Goal: Navigation & Orientation: Find specific page/section

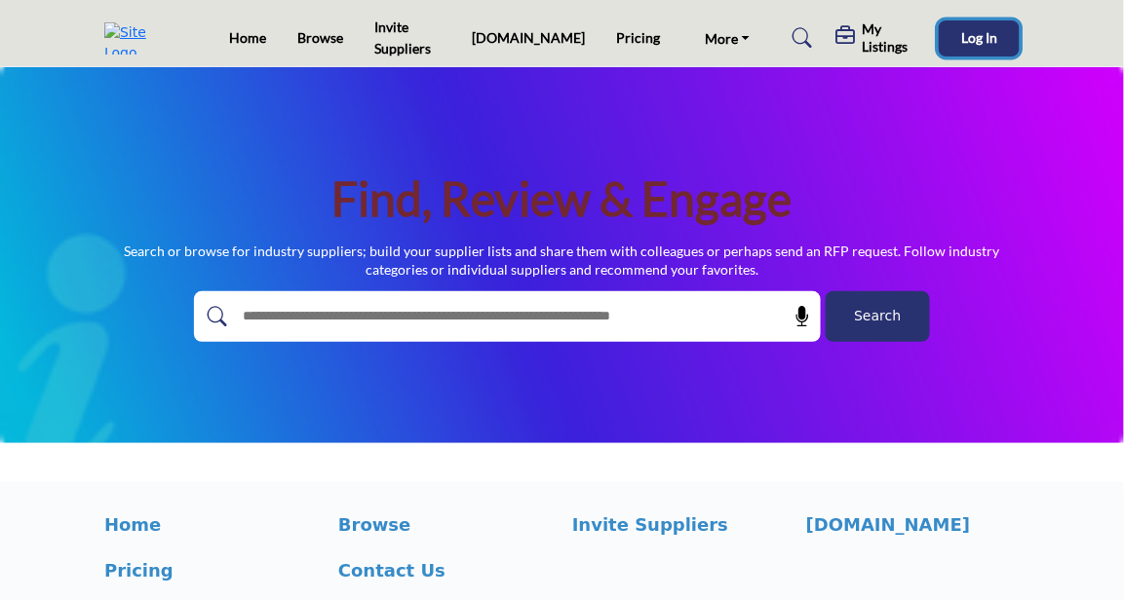
click at [963, 31] on span "Log In" at bounding box center [979, 37] width 36 height 17
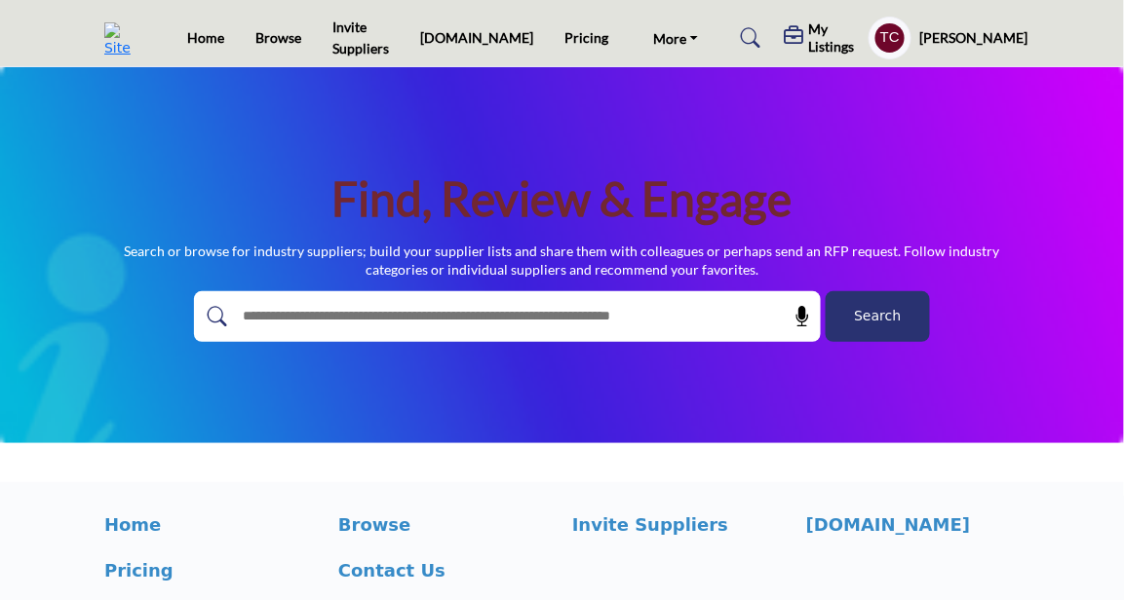
click at [911, 39] on profile-featured-9d57d186-dcdc-4fd1-8698-ebbedcf867ab "Show hide supplier dropdown" at bounding box center [889, 38] width 43 height 43
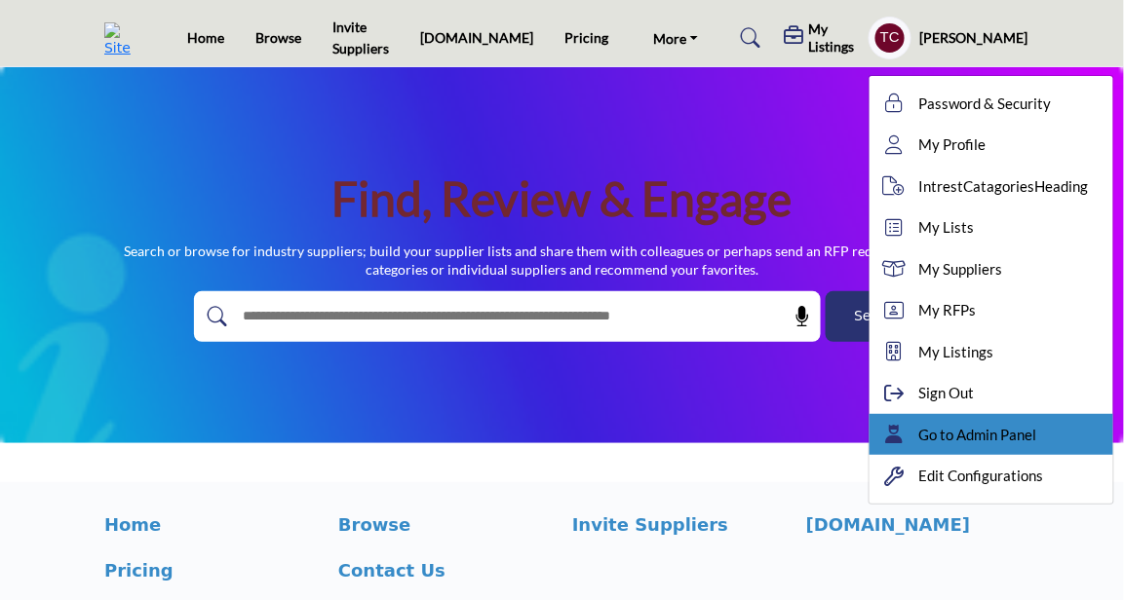
click at [950, 424] on span "Go to Admin Panel" at bounding box center [977, 435] width 118 height 22
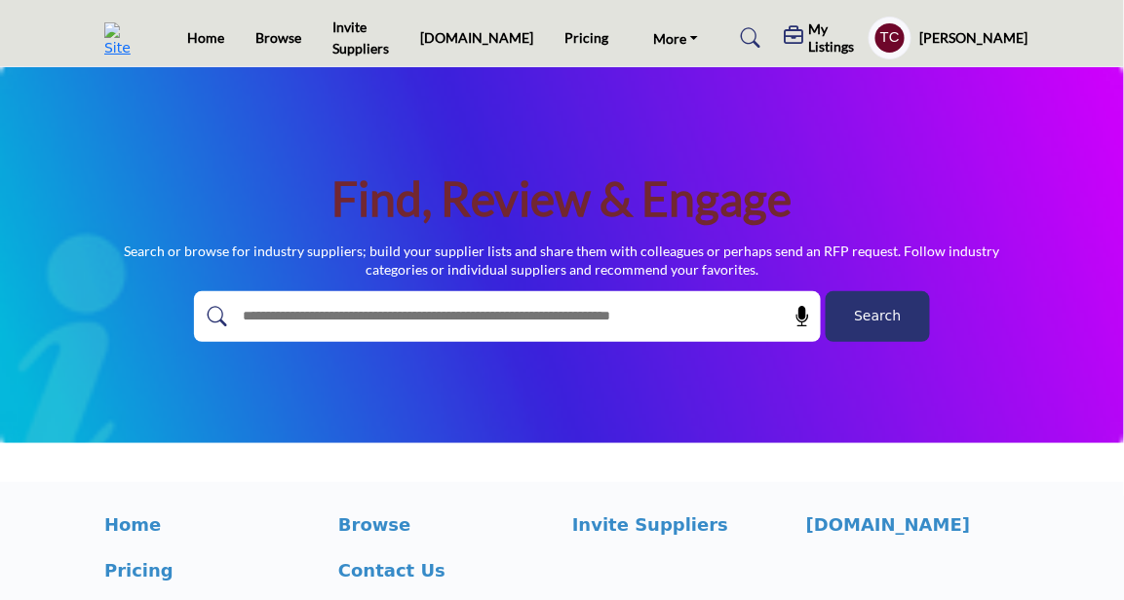
click at [840, 35] on h5 "My Listings" at bounding box center [833, 37] width 51 height 35
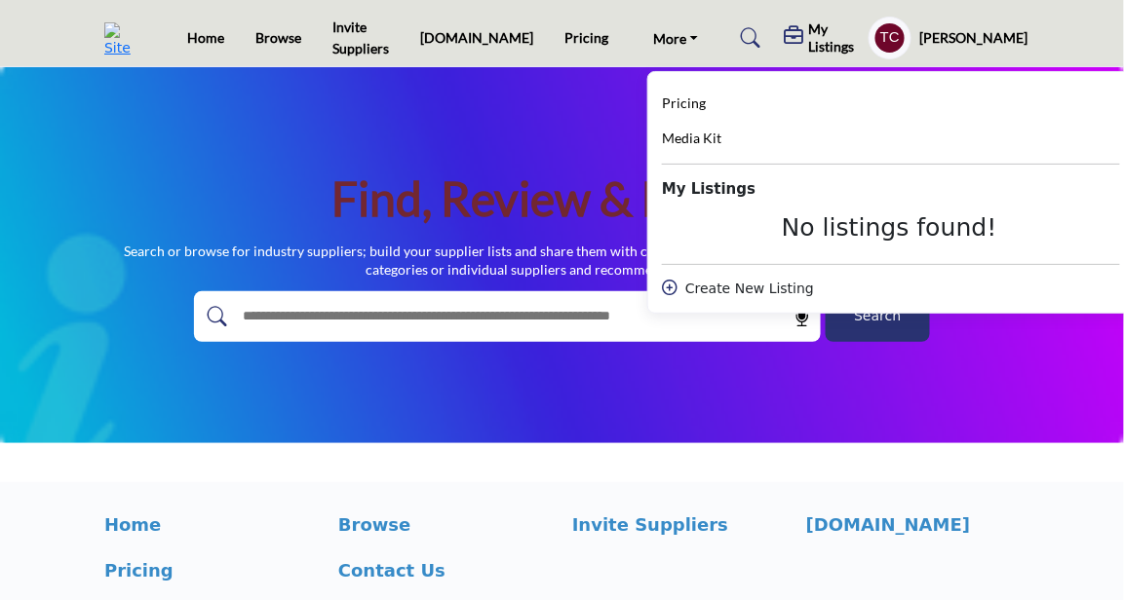
click at [576, 176] on h1 "Find, Review & Engage" at bounding box center [562, 199] width 460 height 60
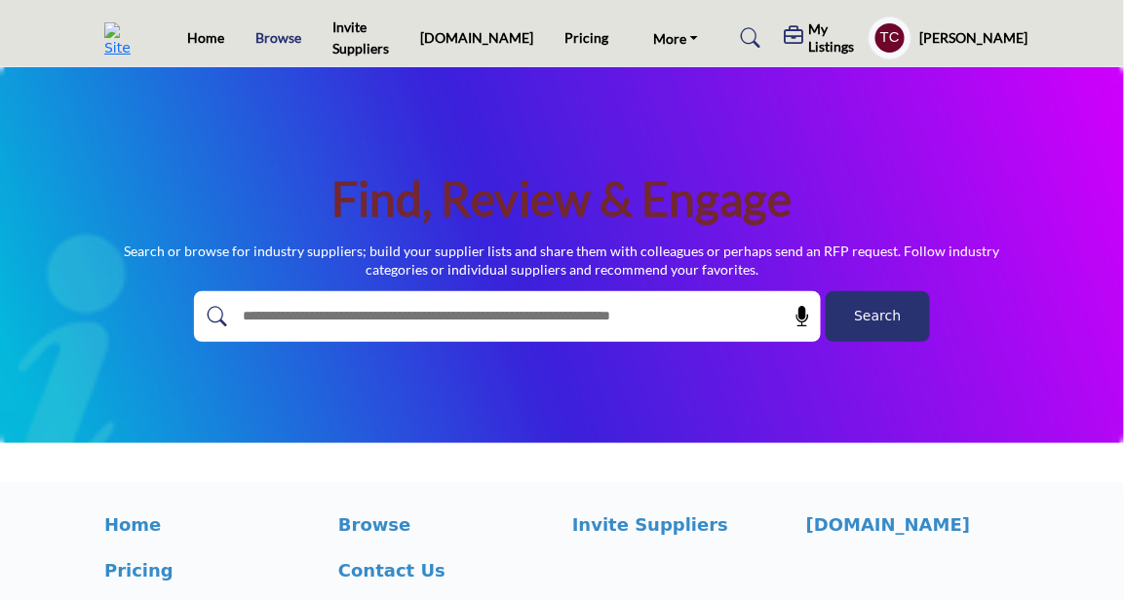
click at [302, 37] on link "Browse" at bounding box center [279, 37] width 46 height 17
